Goal: Find specific page/section

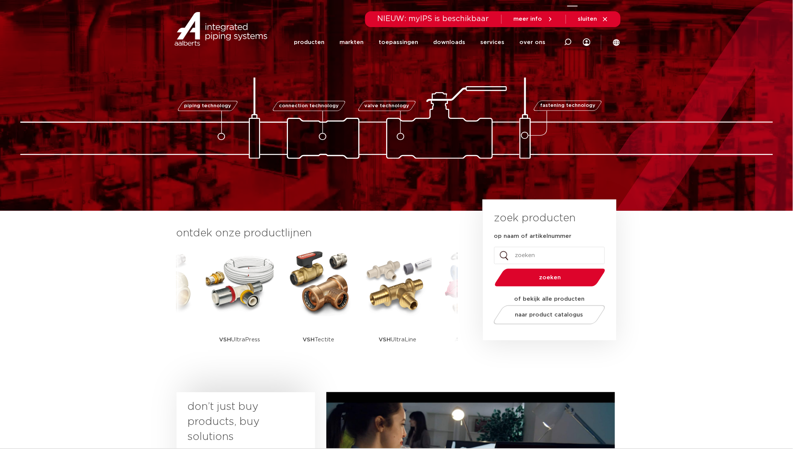
click at [574, 41] on div at bounding box center [568, 42] width 30 height 31
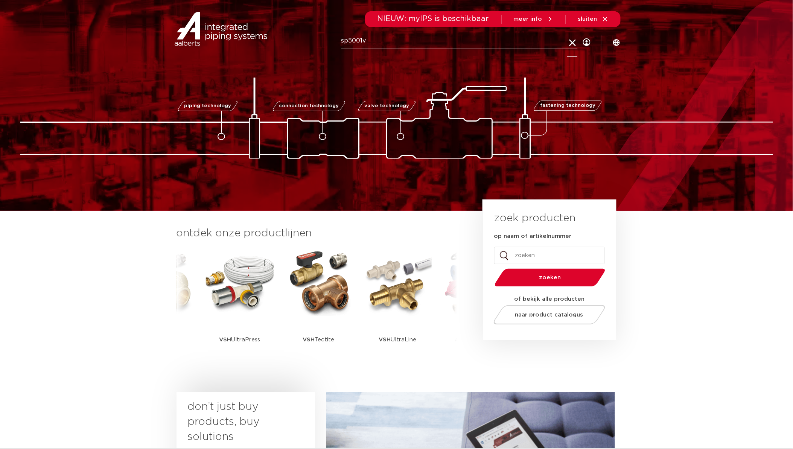
type input "sp5001v"
click button "Zoeken" at bounding box center [0, 0] width 0 height 0
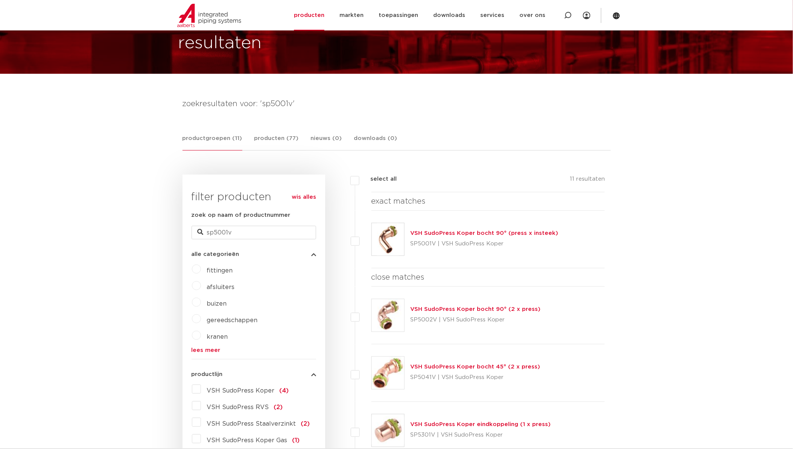
scroll to position [40, 0]
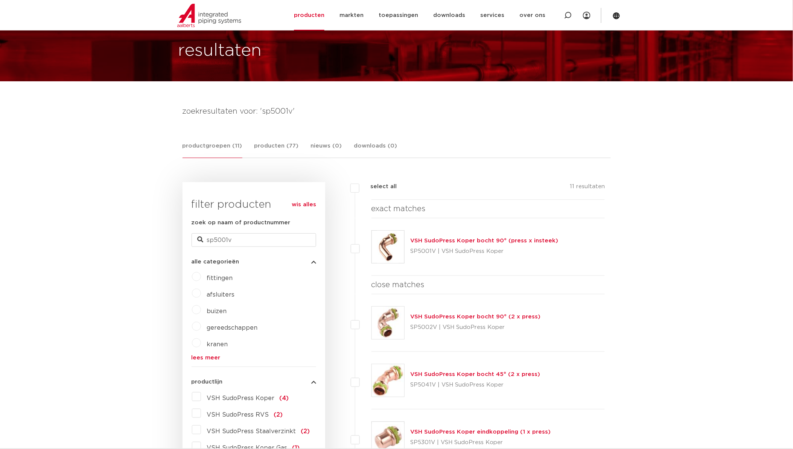
click at [393, 245] on img at bounding box center [388, 247] width 32 height 32
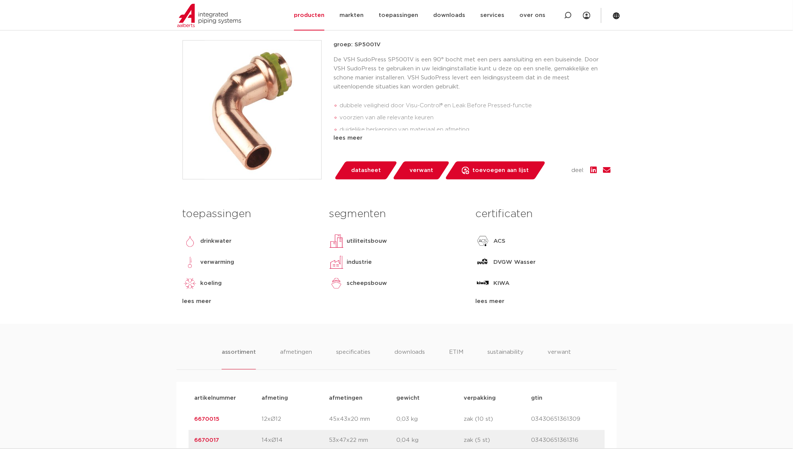
scroll to position [125, 0]
